Goal: Navigation & Orientation: Find specific page/section

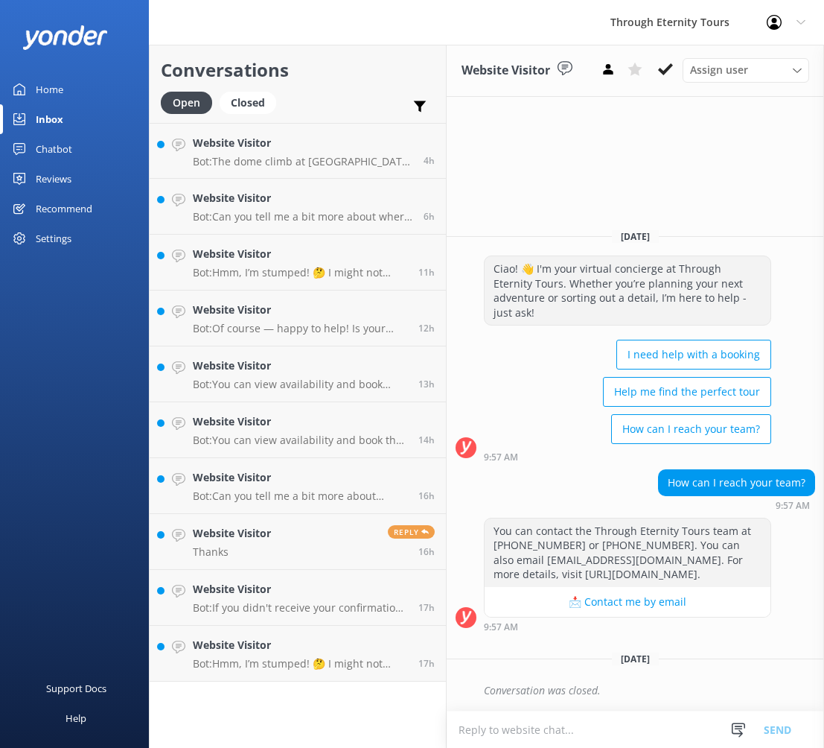
click at [58, 91] on div "Home" at bounding box center [50, 89] width 28 height 30
